Goal: Manage account settings

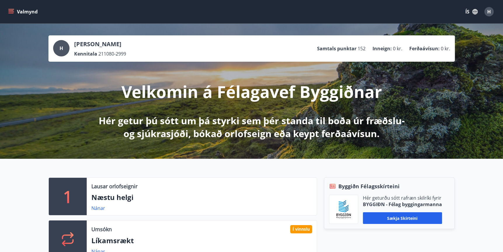
click at [12, 11] on icon "menu" at bounding box center [11, 11] width 6 height 1
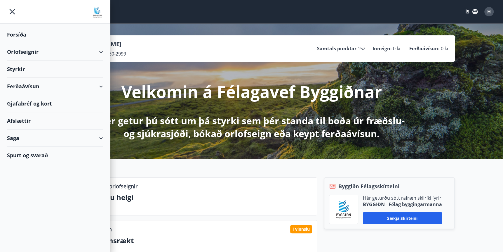
click at [14, 137] on div "Saga" at bounding box center [55, 137] width 96 height 17
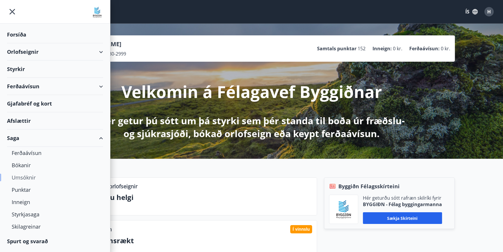
click at [22, 177] on div "Umsóknir" at bounding box center [55, 177] width 87 height 12
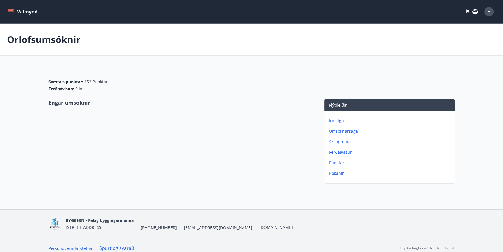
click at [337, 174] on p "Bókanir" at bounding box center [390, 173] width 123 height 6
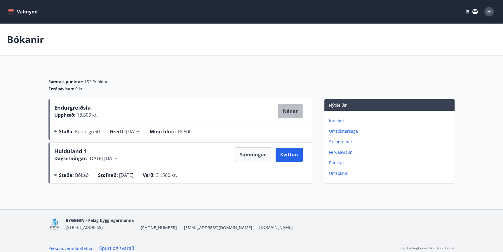
click at [289, 112] on button "Nánar" at bounding box center [290, 111] width 25 height 15
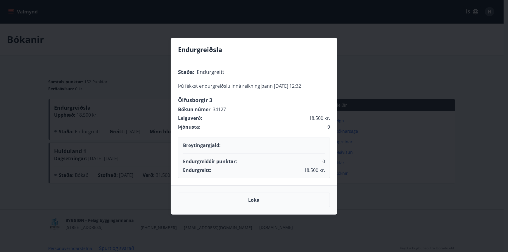
click at [399, 55] on div "Endurgreiðsla Staða : Endurgreitt Þú fékkst endurgreiðslu inná reikning þann [D…" at bounding box center [254, 126] width 508 height 252
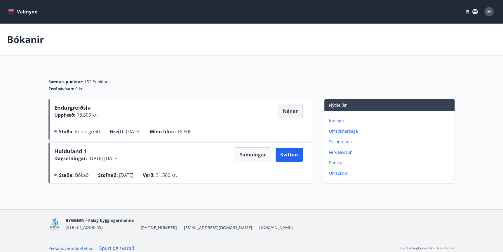
click at [290, 109] on button "Nánar" at bounding box center [290, 111] width 25 height 15
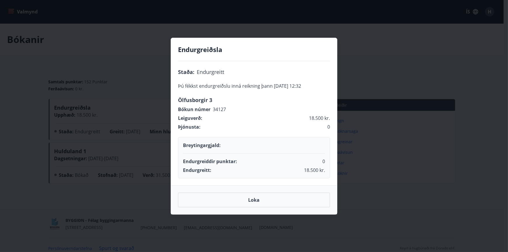
click at [117, 51] on div "Endurgreiðsla Staða : Endurgreitt Þú fékkst endurgreiðslu inná reikning þann [D…" at bounding box center [254, 126] width 508 height 252
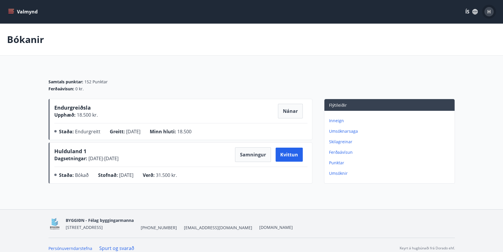
click at [489, 13] on span "H" at bounding box center [489, 11] width 4 height 6
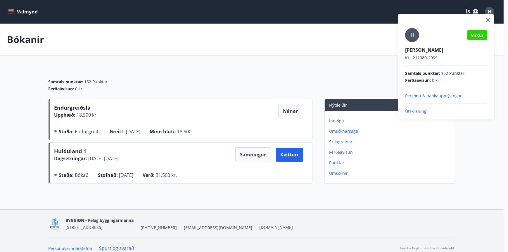
click at [449, 96] on p "Persónu & bankaupplýsingar" at bounding box center [446, 96] width 82 height 6
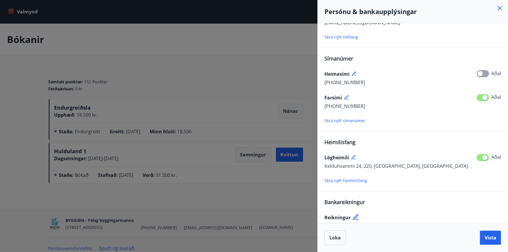
scroll to position [48, 0]
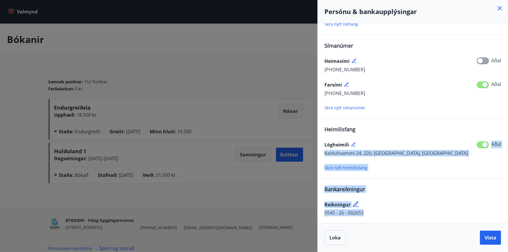
drag, startPoint x: 325, startPoint y: 153, endPoint x: 381, endPoint y: 220, distance: 87.7
click at [381, 220] on div "Netfang [PERSON_NAME] [PERSON_NAME][EMAIL_ADDRESS][DOMAIN_NAME] [PERSON_NAME] n…" at bounding box center [412, 123] width 190 height 200
drag, startPoint x: 381, startPoint y: 220, endPoint x: 432, endPoint y: 171, distance: 71.0
click at [432, 171] on div "Skrá nýtt heimilisfang" at bounding box center [412, 167] width 176 height 7
click at [426, 182] on div "Netfang [PERSON_NAME] [PERSON_NAME][EMAIL_ADDRESS][DOMAIN_NAME] [PERSON_NAME] n…" at bounding box center [412, 99] width 176 height 234
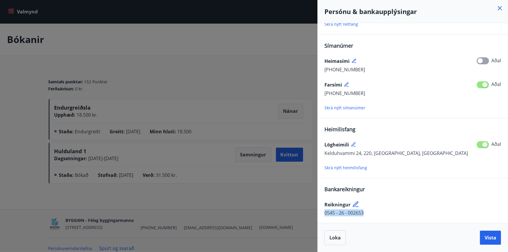
drag, startPoint x: 325, startPoint y: 211, endPoint x: 364, endPoint y: 211, distance: 39.7
click at [364, 211] on div "Reikningur 0545 - 26 - 002653" at bounding box center [412, 204] width 176 height 23
click at [444, 169] on div "Skrá nýtt heimilisfang" at bounding box center [412, 167] width 176 height 7
click at [402, 209] on div "Reikningur 0545 - 26 - 002653" at bounding box center [412, 204] width 176 height 23
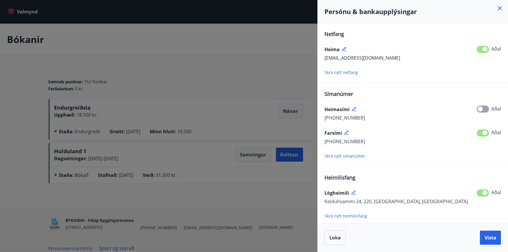
click at [501, 8] on icon at bounding box center [499, 8] width 7 height 7
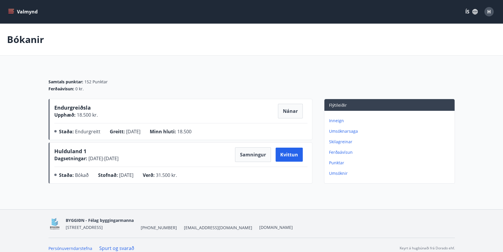
click at [489, 11] on span "H" at bounding box center [489, 11] width 4 height 6
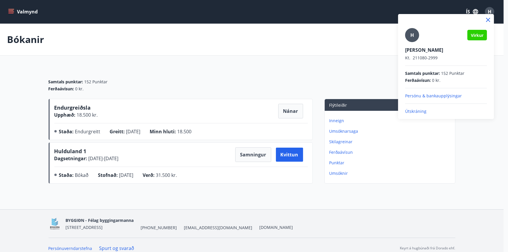
click at [439, 95] on p "Persónu & bankaupplýsingar" at bounding box center [446, 96] width 82 height 6
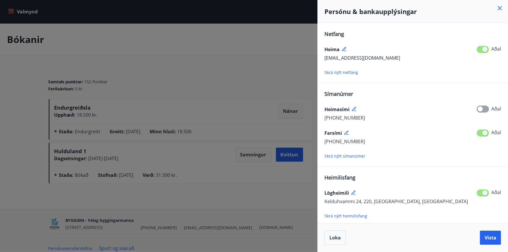
click at [500, 10] on icon at bounding box center [499, 8] width 7 height 7
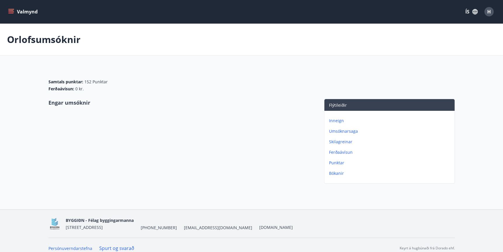
drag, startPoint x: 238, startPoint y: 86, endPoint x: 243, endPoint y: 79, distance: 8.8
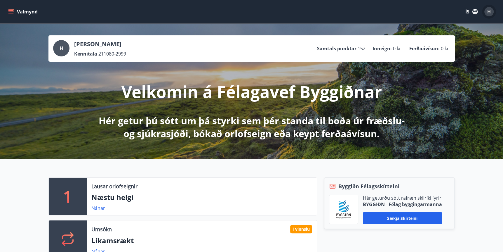
click at [486, 12] on div "H" at bounding box center [488, 11] width 9 height 9
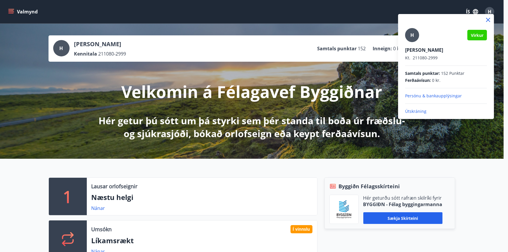
click at [425, 95] on p "Persónu & bankaupplýsingar" at bounding box center [446, 96] width 82 height 6
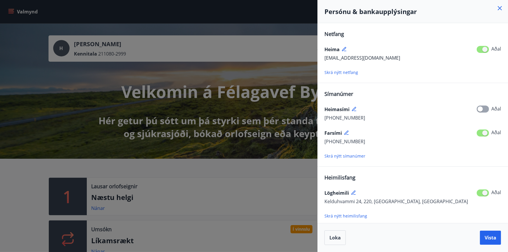
click at [86, 114] on div at bounding box center [254, 126] width 508 height 252
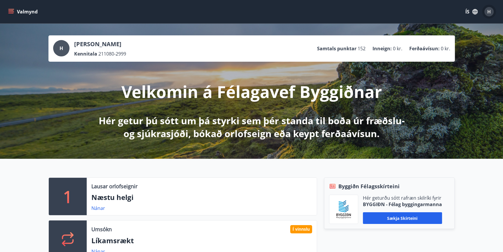
click at [488, 8] on span "H" at bounding box center [489, 11] width 4 height 6
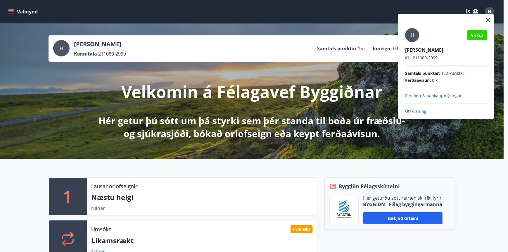
click at [419, 112] on p "Útskráning" at bounding box center [446, 111] width 82 height 6
click at [409, 113] on p "Útskráning" at bounding box center [446, 111] width 82 height 6
